Goal: Information Seeking & Learning: Understand site structure

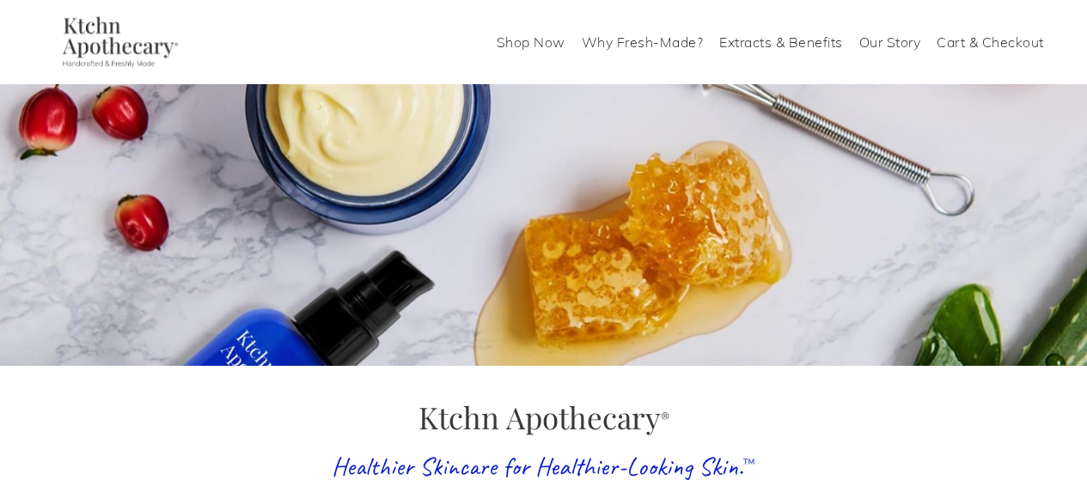
click at [275, 43] on div "Shop Now Why Fresh-Made? Extracts & Benefits Our Story Cart & Checkout" at bounding box center [633, 42] width 821 height 28
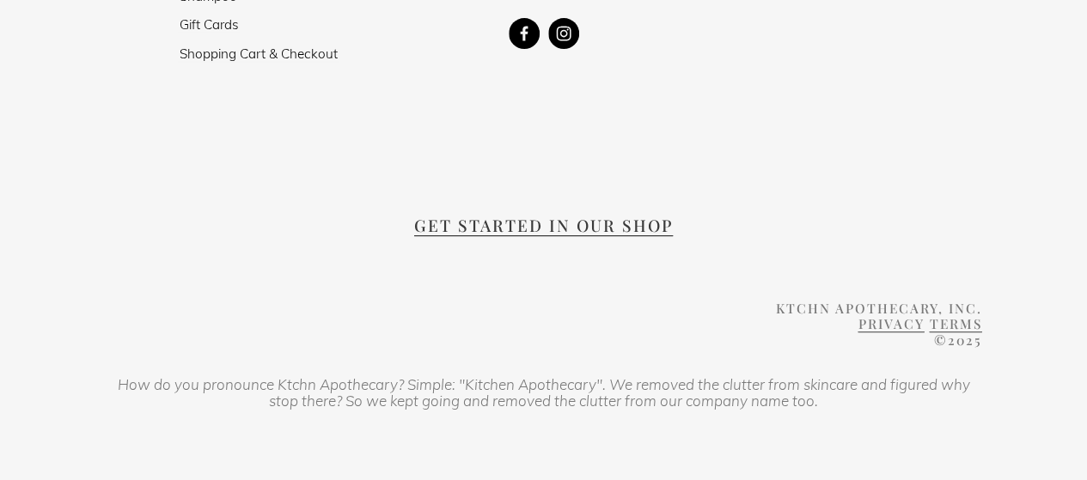
click at [887, 315] on span "PRIVACY" at bounding box center [891, 324] width 66 height 18
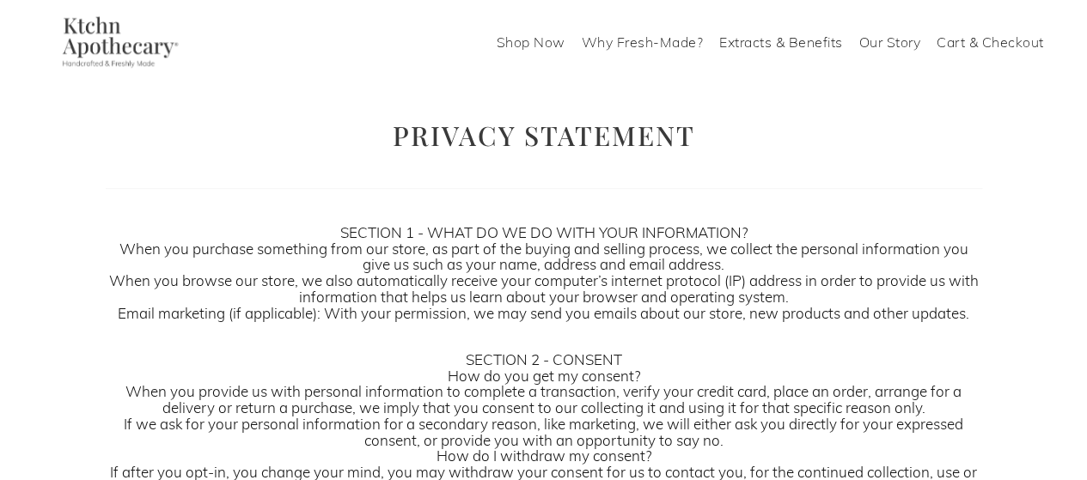
click at [156, 245] on p "SECTION 1 - WHAT DO WE DO WITH YOUR INFORMATION? When you purchase something fr…" at bounding box center [544, 281] width 877 height 113
